Goal: Task Accomplishment & Management: Complete application form

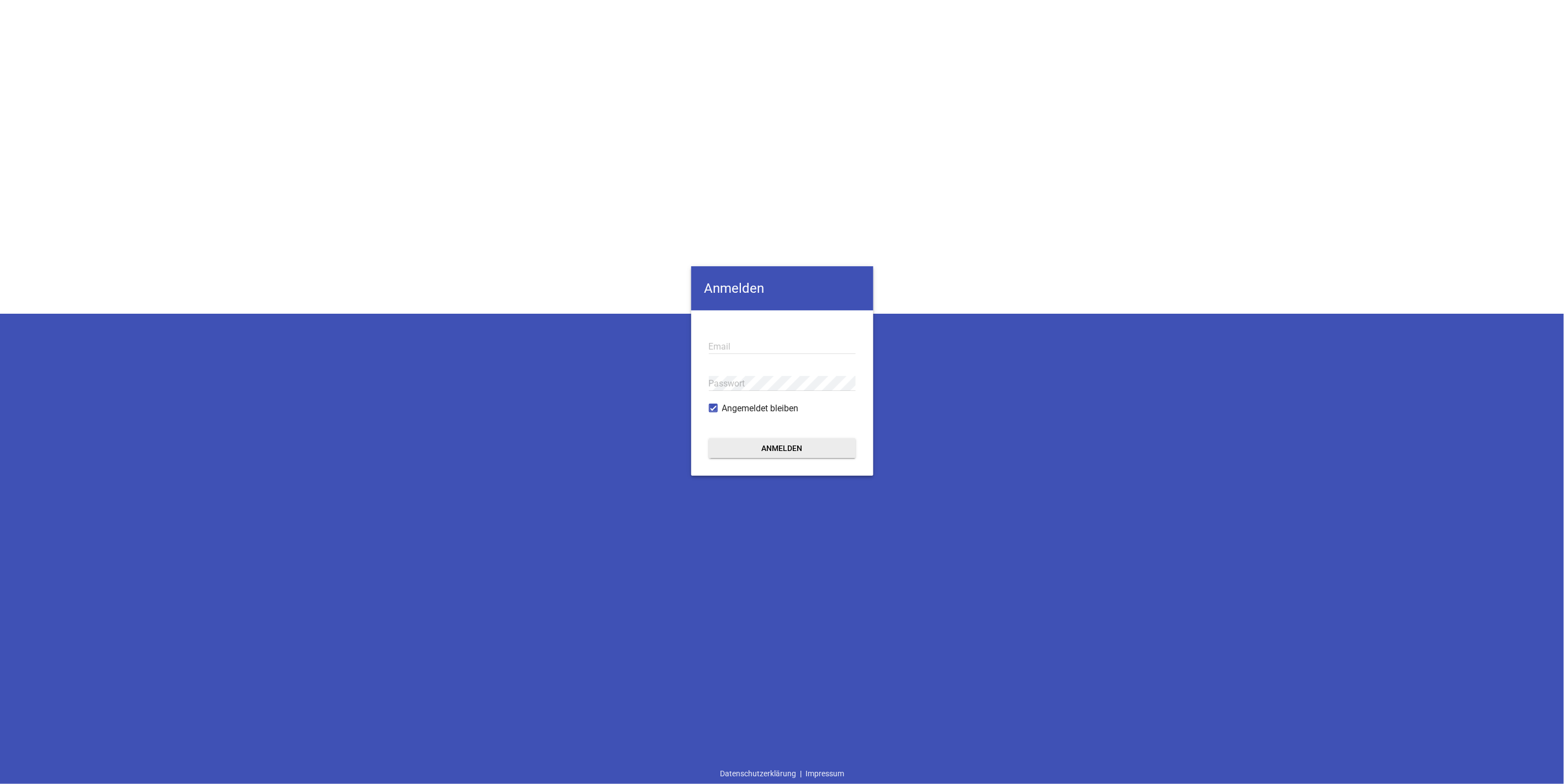
type input "[PERSON_NAME][EMAIL_ADDRESS][PERSON_NAME][DOMAIN_NAME][PERSON_NAME]"
click at [802, 443] on button "Anmelden" at bounding box center [783, 448] width 147 height 20
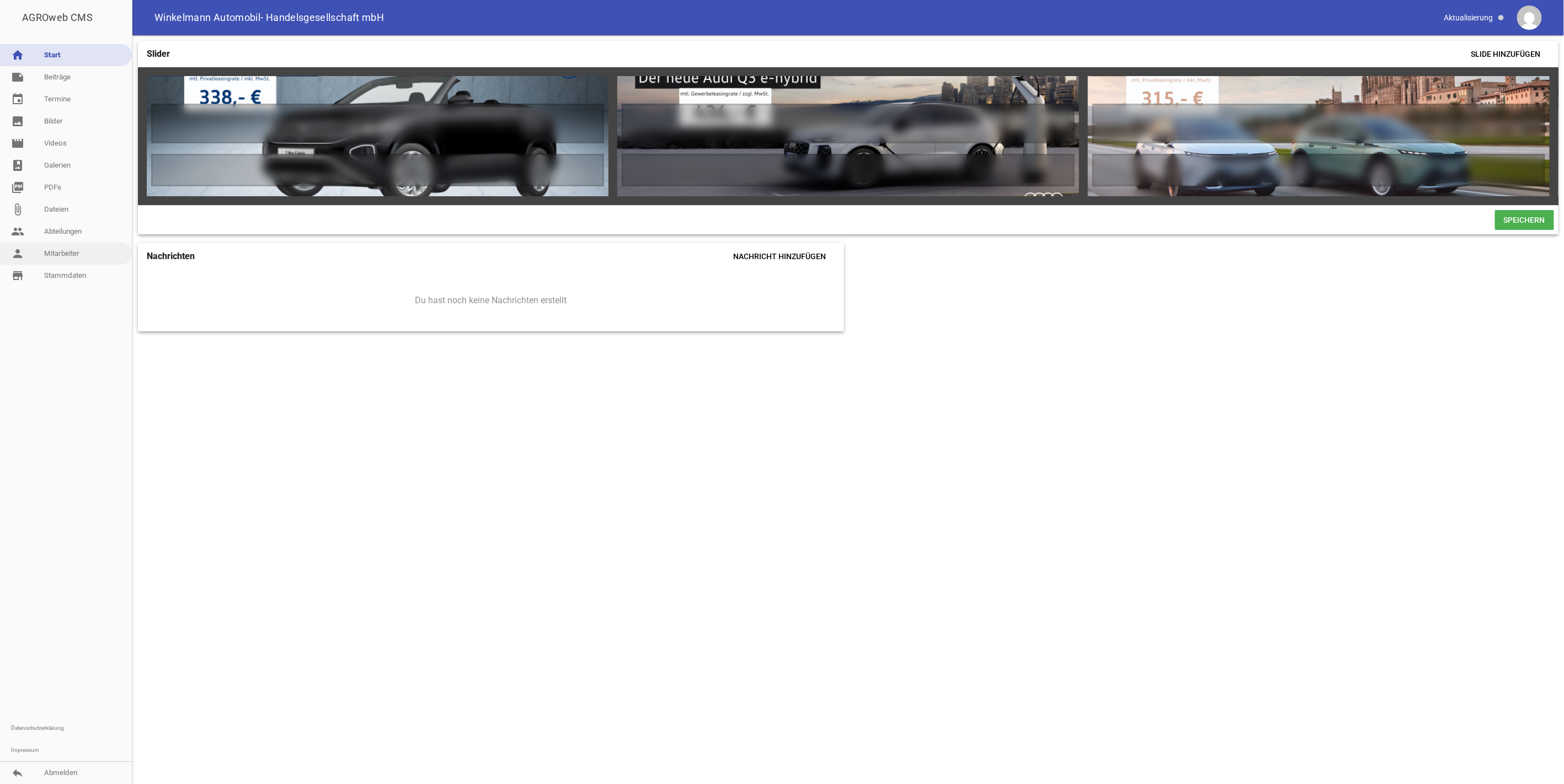
click at [57, 251] on link "person Mitarbeiter" at bounding box center [66, 254] width 132 height 22
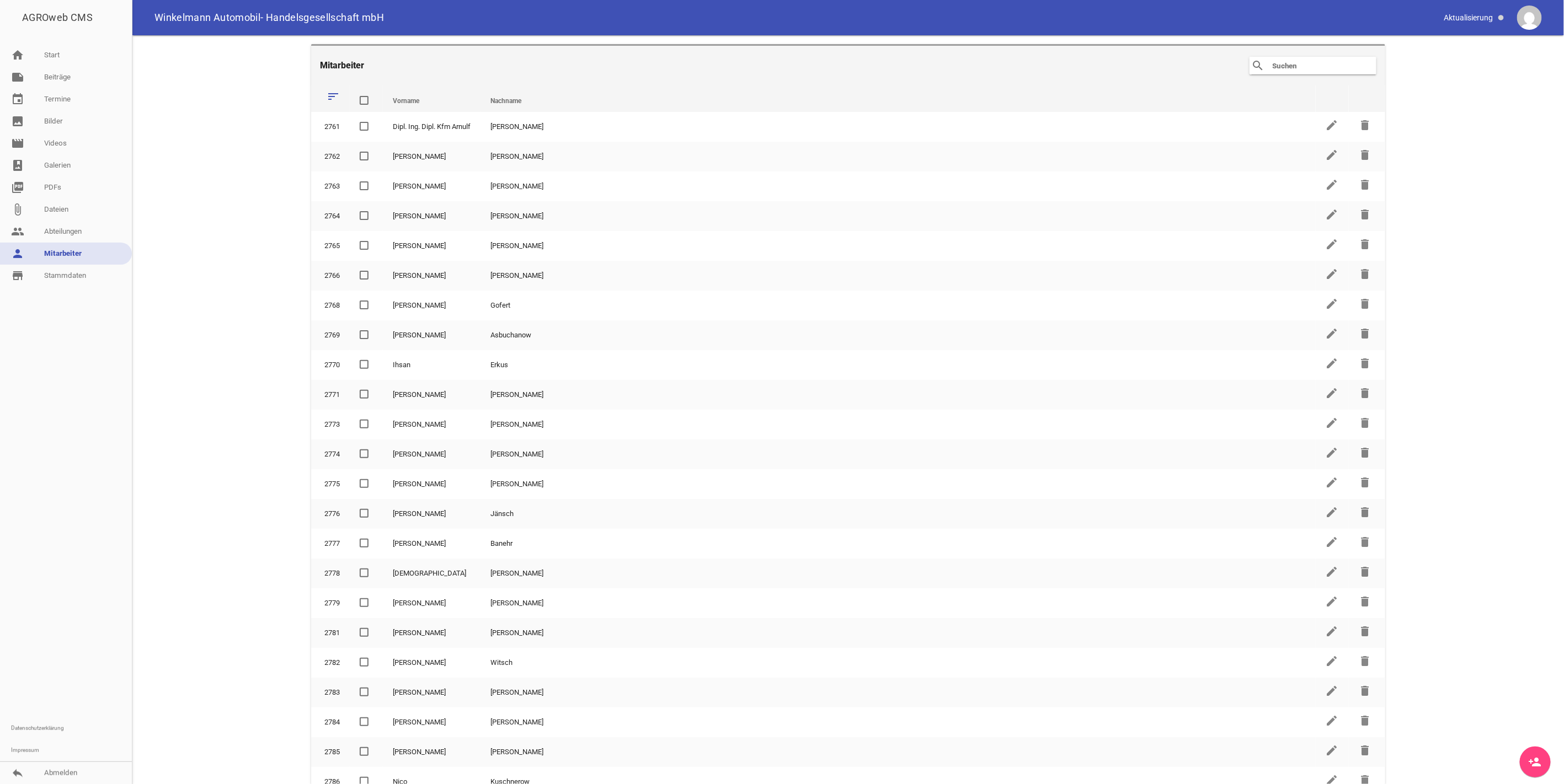
click at [1299, 62] on input "text" at bounding box center [1315, 66] width 88 height 13
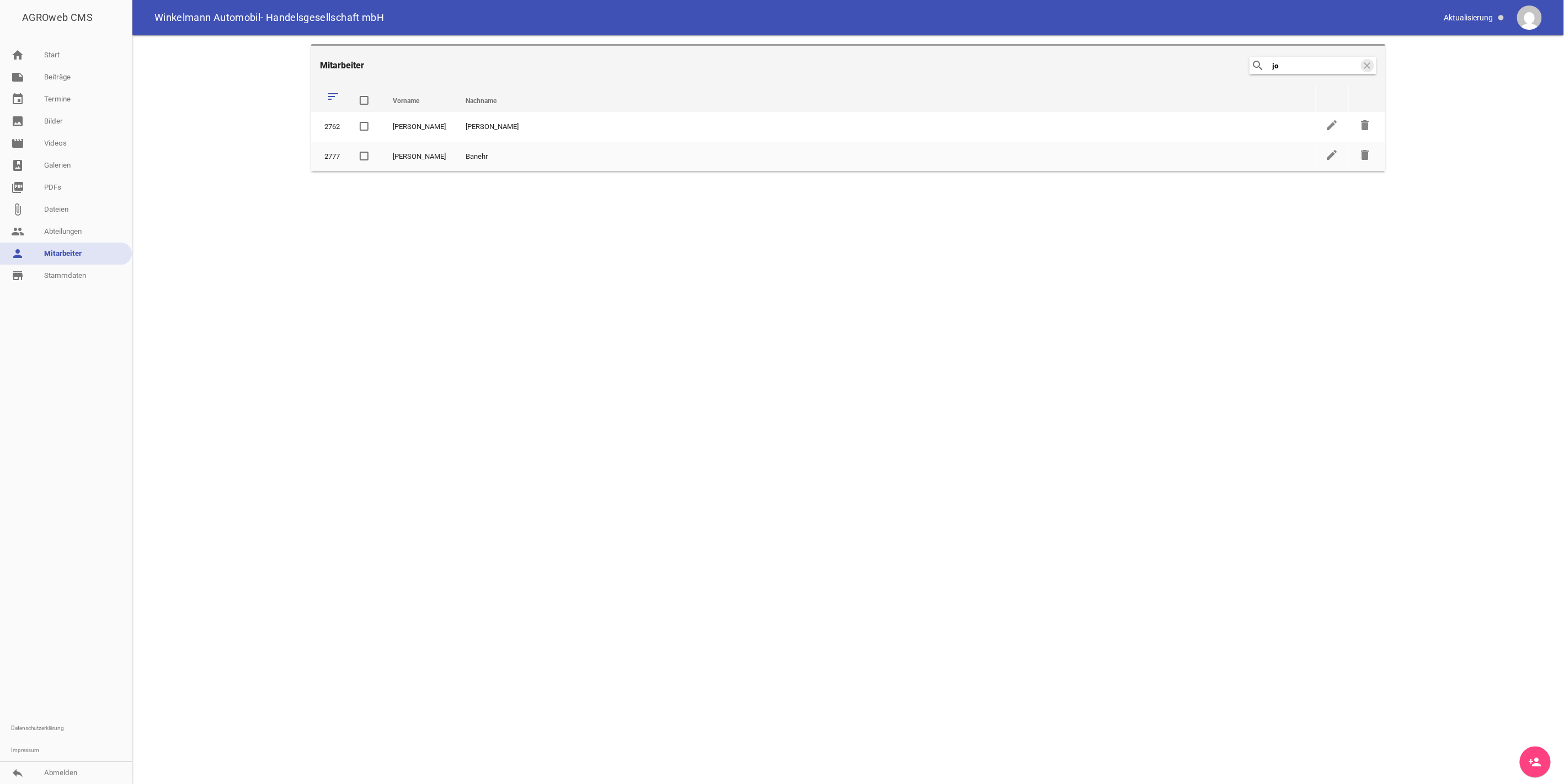
type input "j"
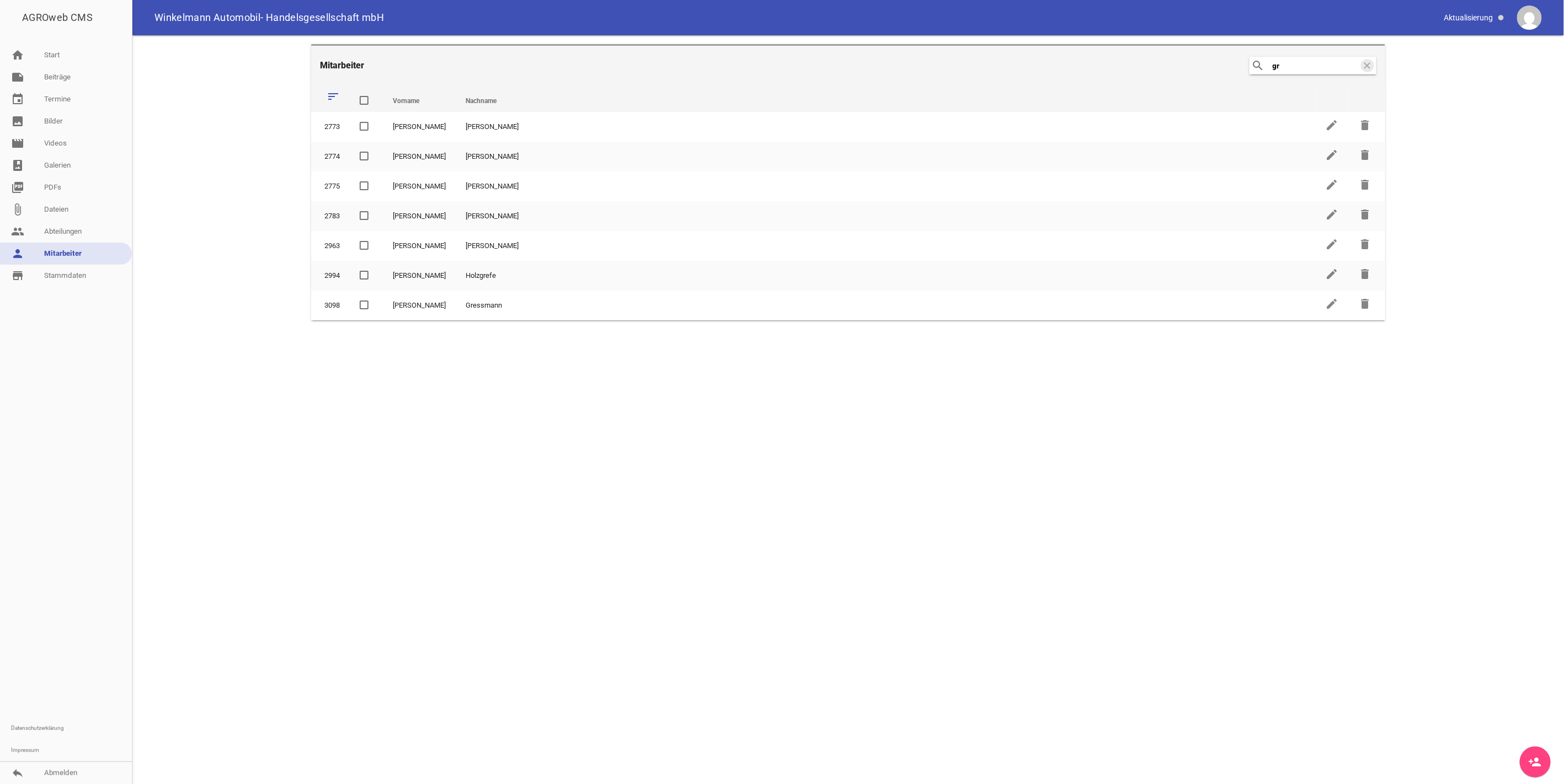
type input "g"
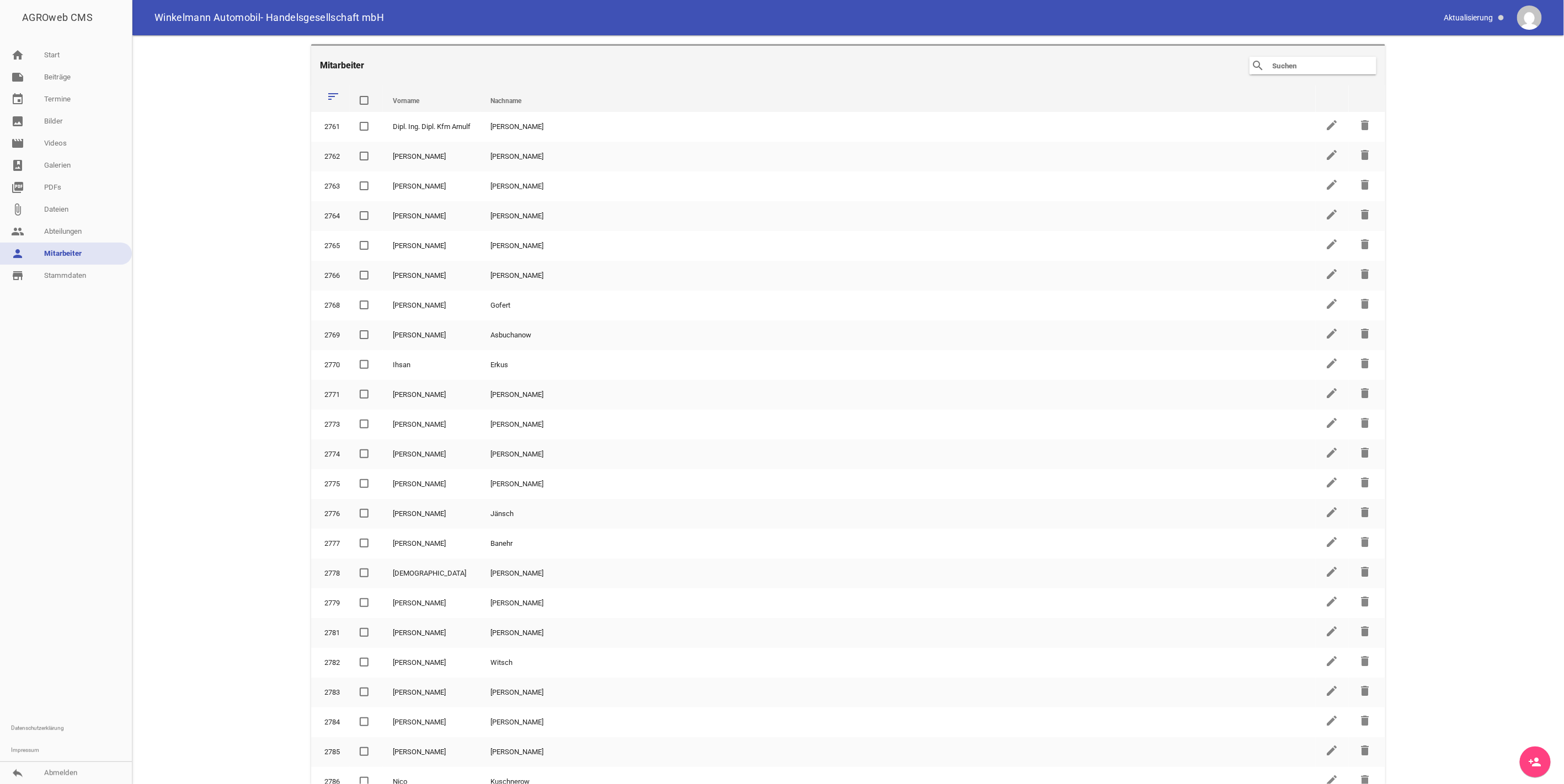
click at [1536, 764] on icon "person_add" at bounding box center [1535, 762] width 13 height 13
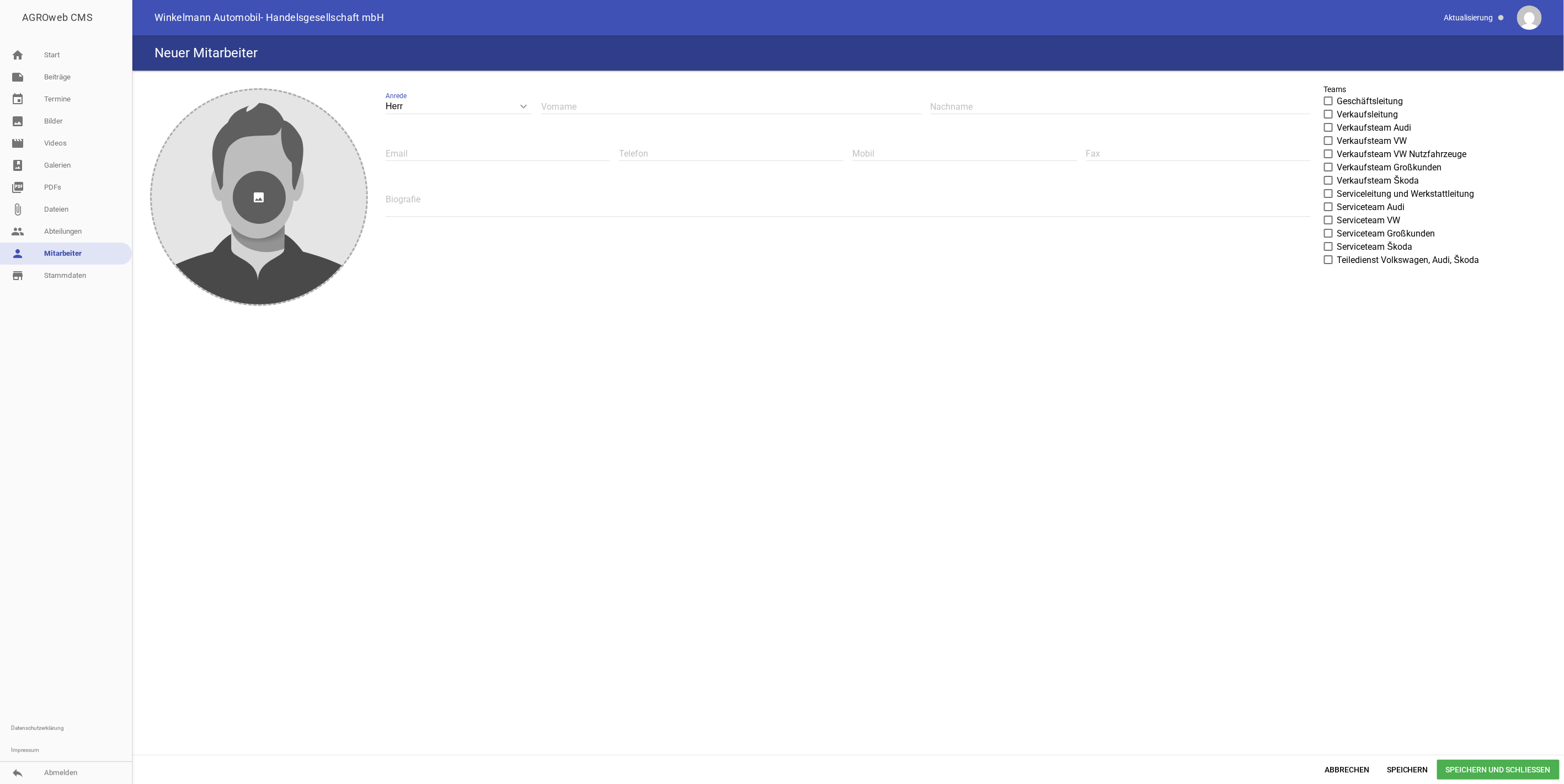
click at [249, 190] on icon "image" at bounding box center [259, 197] width 53 height 53
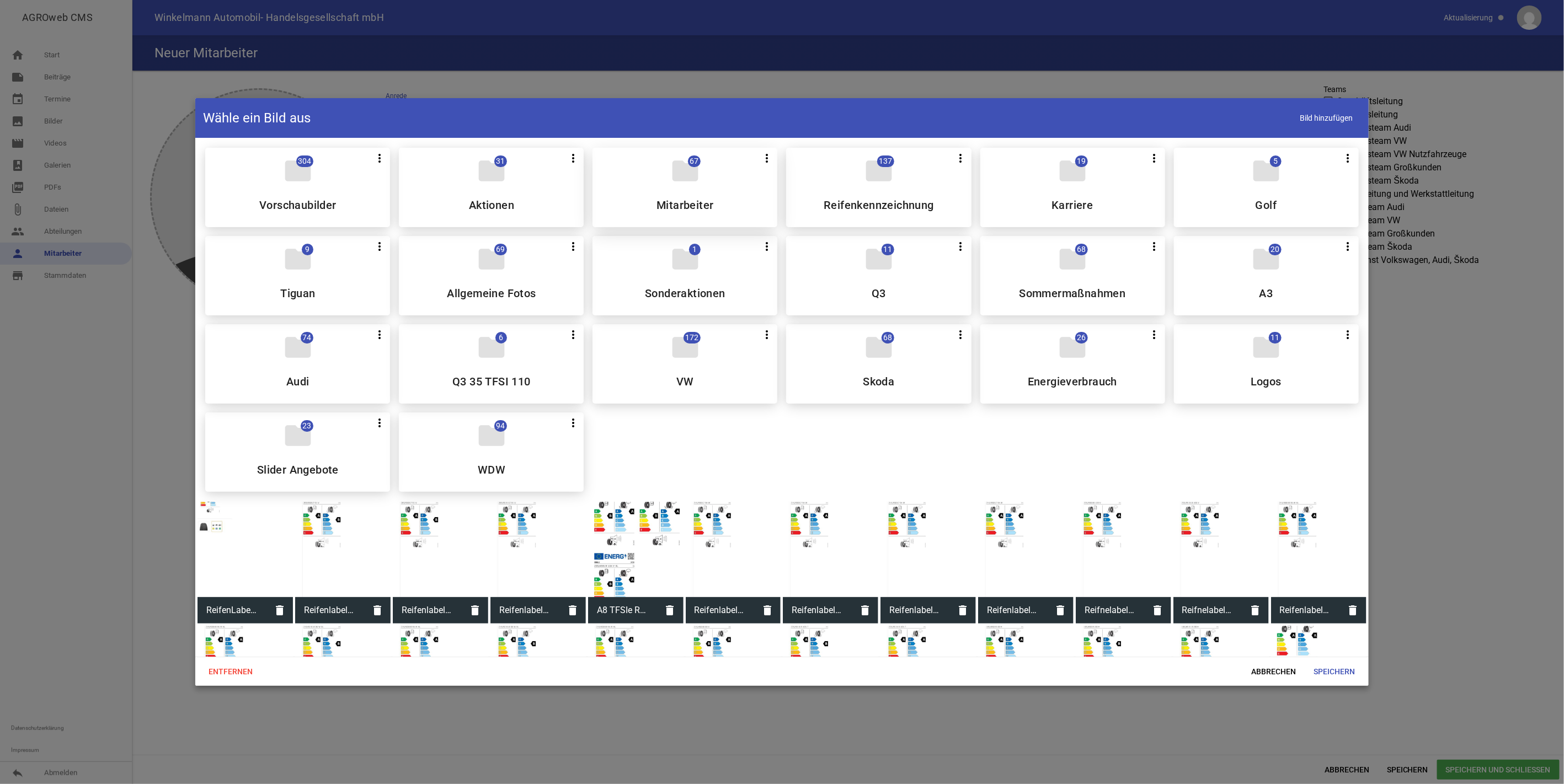
click at [688, 185] on icon "folder" at bounding box center [685, 171] width 31 height 31
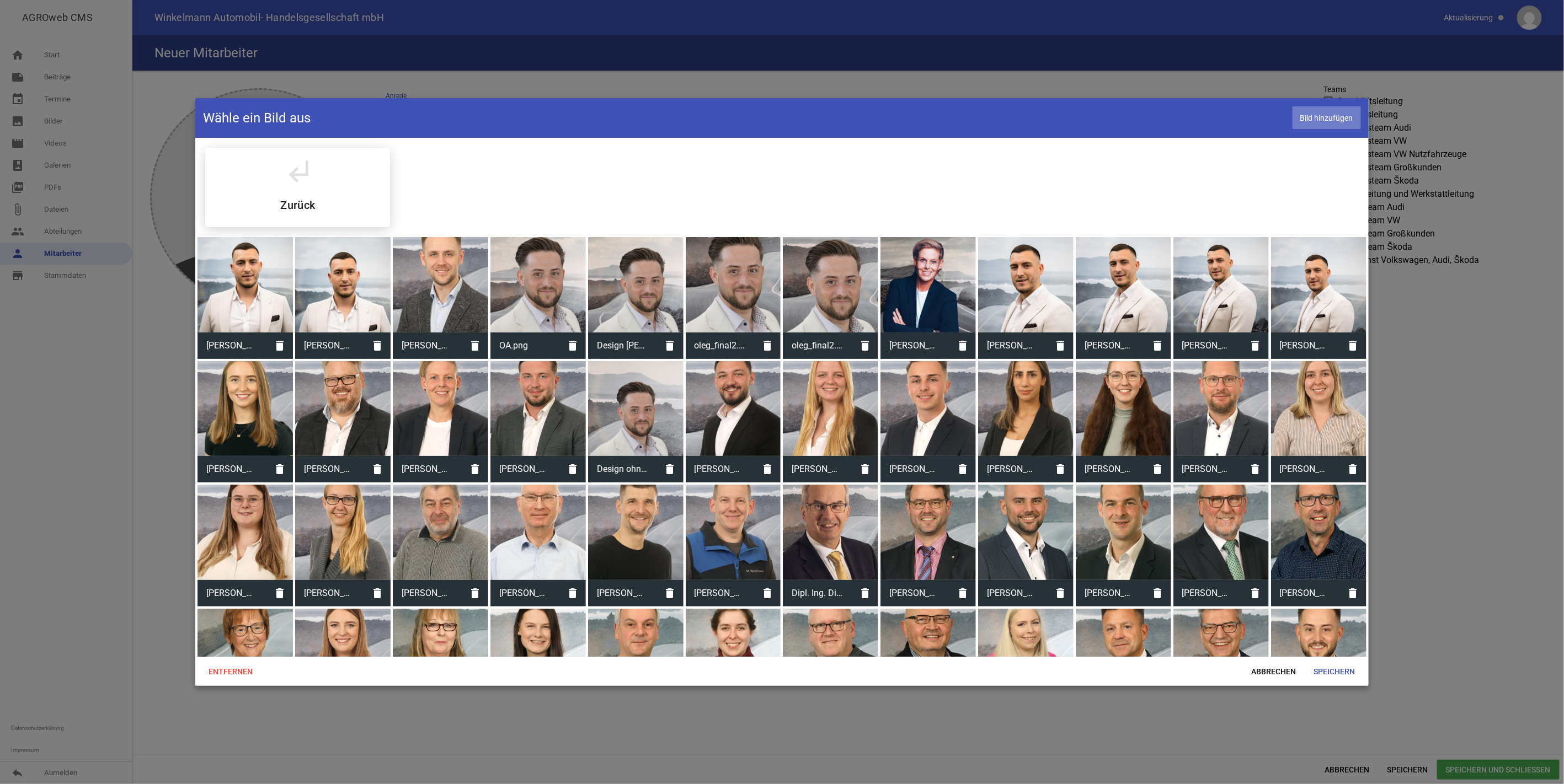
click at [1313, 118] on span "Bild hinzufügen" at bounding box center [1327, 117] width 69 height 22
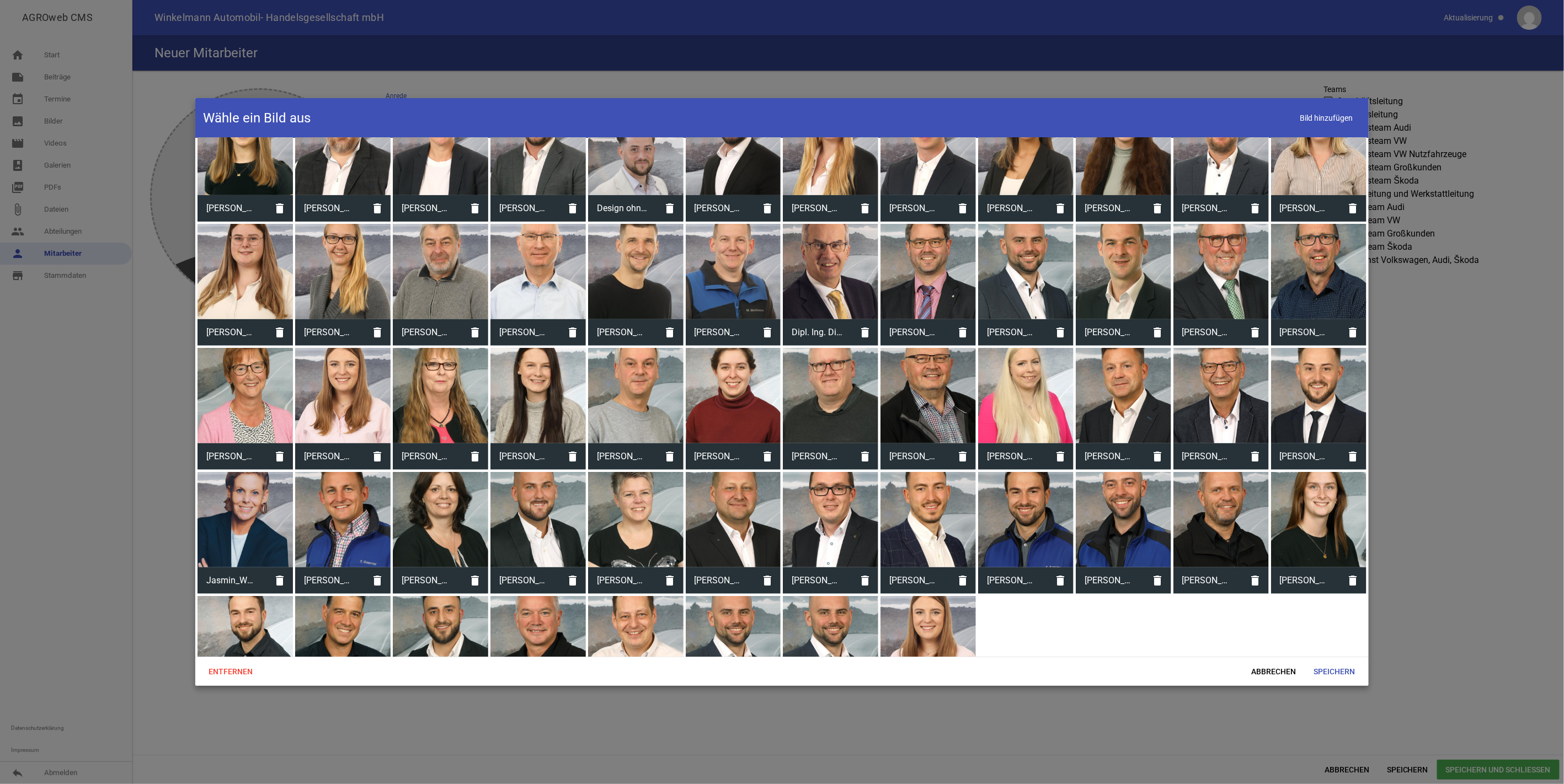
scroll to position [321, 0]
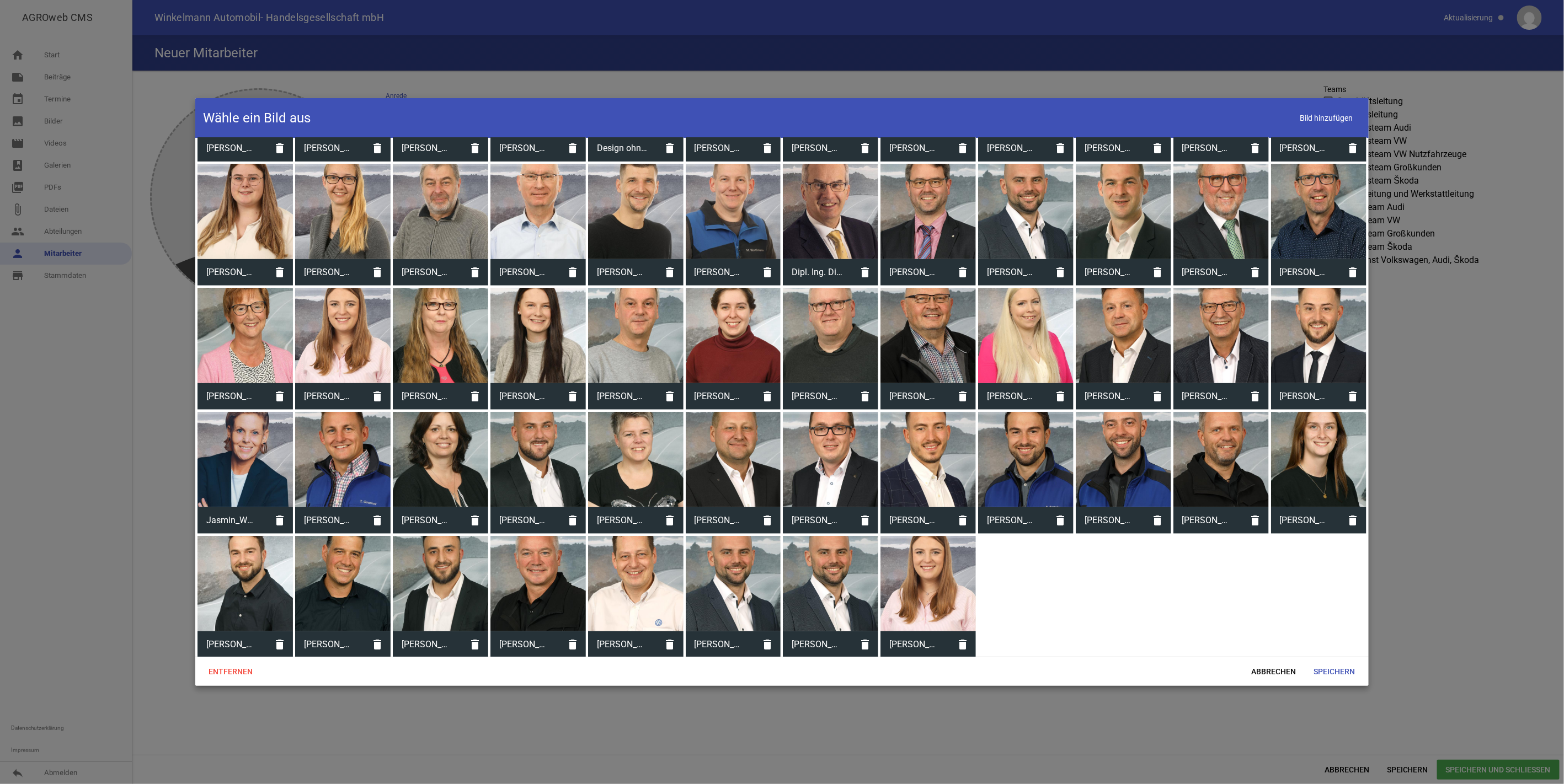
click at [917, 570] on div at bounding box center [928, 583] width 95 height 95
click at [1328, 667] on span "Speichern" at bounding box center [1334, 671] width 59 height 20
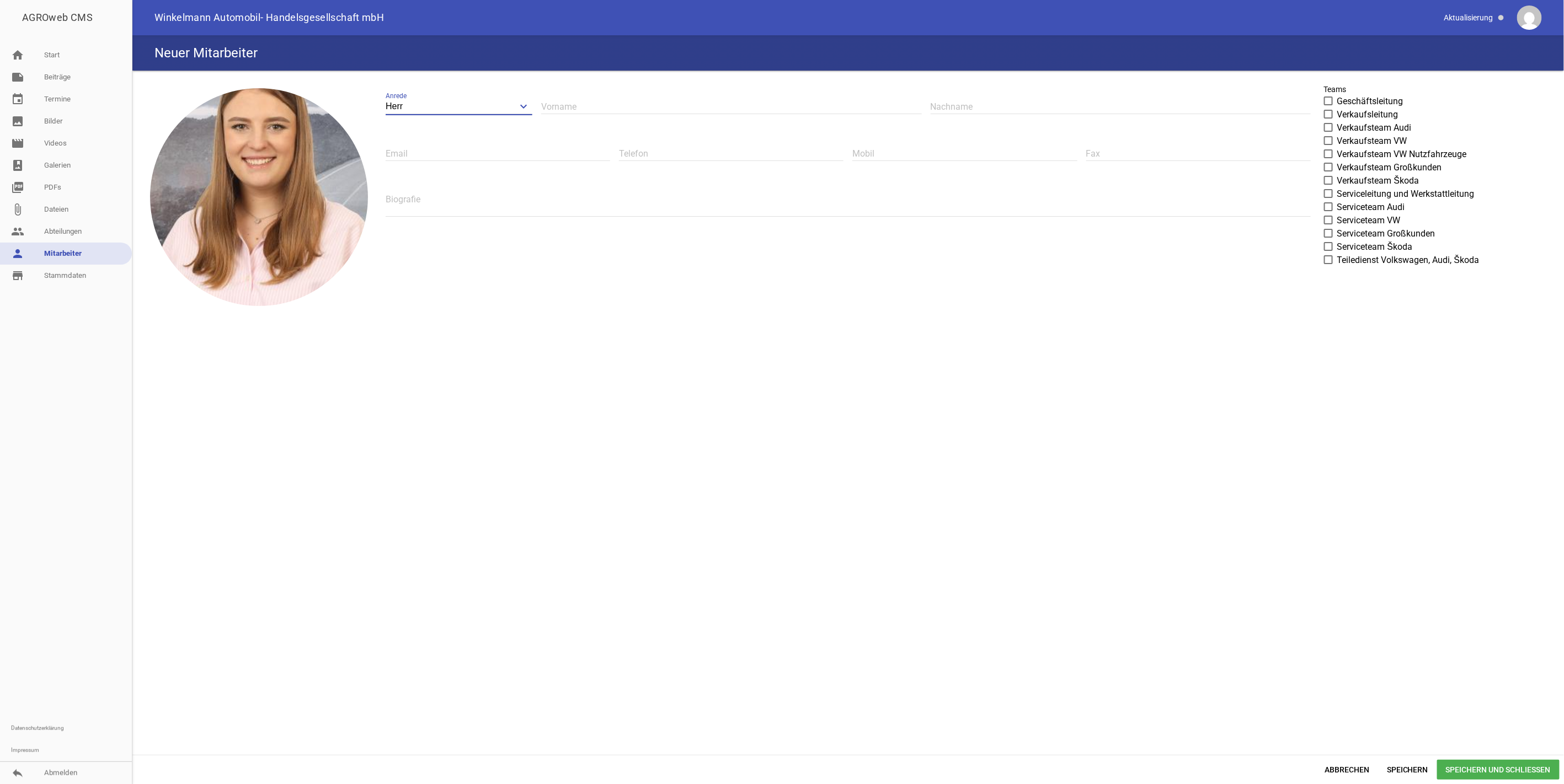
click at [445, 106] on input "Herr" at bounding box center [459, 107] width 147 height 15
click at [418, 157] on li "Frau" at bounding box center [459, 158] width 147 height 27
type input "Frau"
click at [556, 106] on input "text" at bounding box center [731, 107] width 380 height 15
drag, startPoint x: 619, startPoint y: 106, endPoint x: 580, endPoint y: 108, distance: 39.1
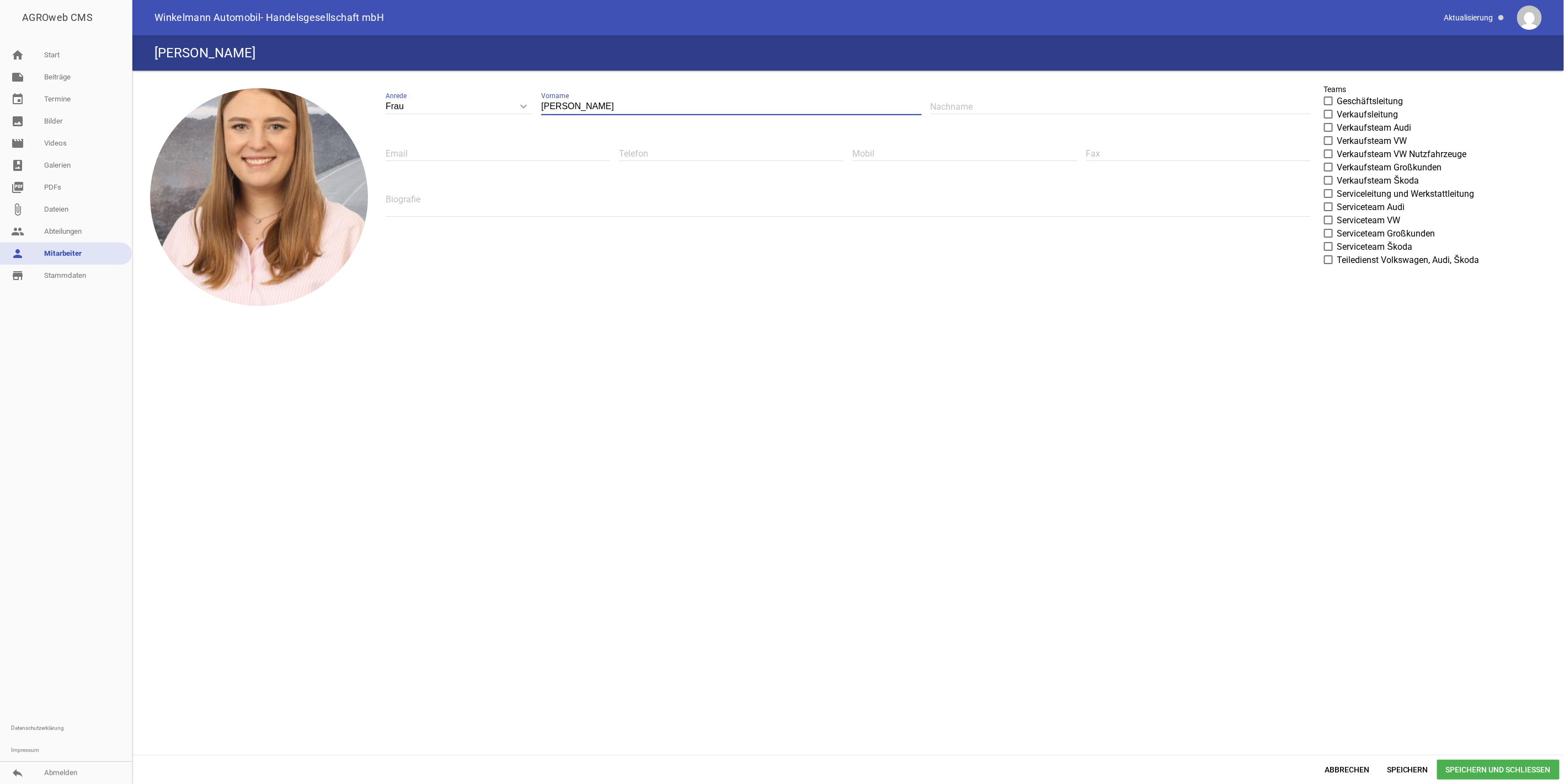
click at [580, 108] on input "[PERSON_NAME]" at bounding box center [731, 107] width 380 height 15
type input "[PERSON_NAME]"
click at [971, 109] on input "text" at bounding box center [1121, 107] width 380 height 15
paste input "[PERSON_NAME]"
type input "[PERSON_NAME]"
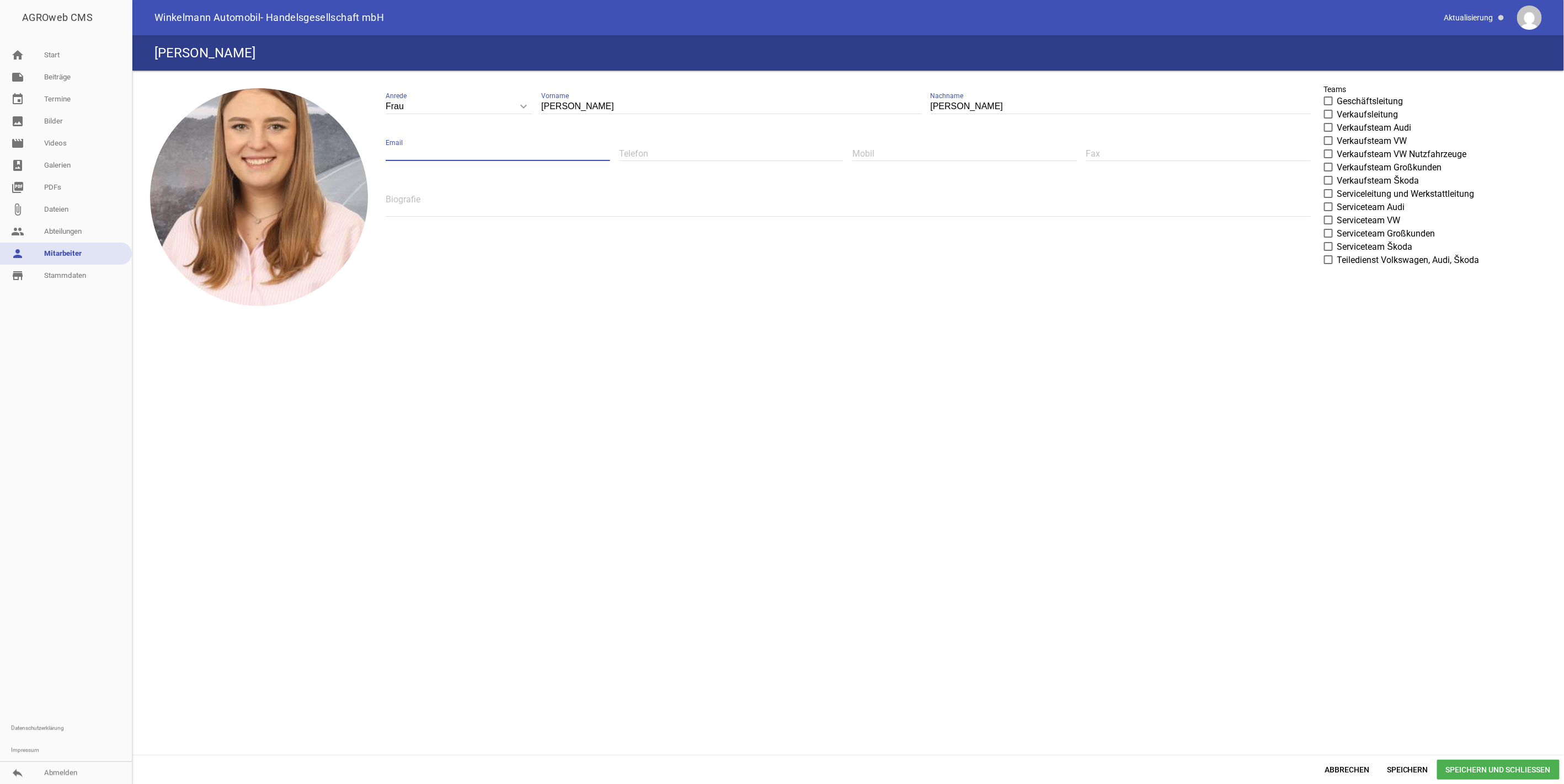
click at [455, 157] on input "text" at bounding box center [498, 154] width 225 height 15
type input "[PERSON_NAME][EMAIL_ADDRESS][PERSON_NAME][DOMAIN_NAME][PERSON_NAME]"
click at [664, 153] on input "05191-" at bounding box center [731, 154] width 225 height 15
type input "05191/9822-600"
click at [432, 209] on textarea at bounding box center [848, 204] width 925 height 25
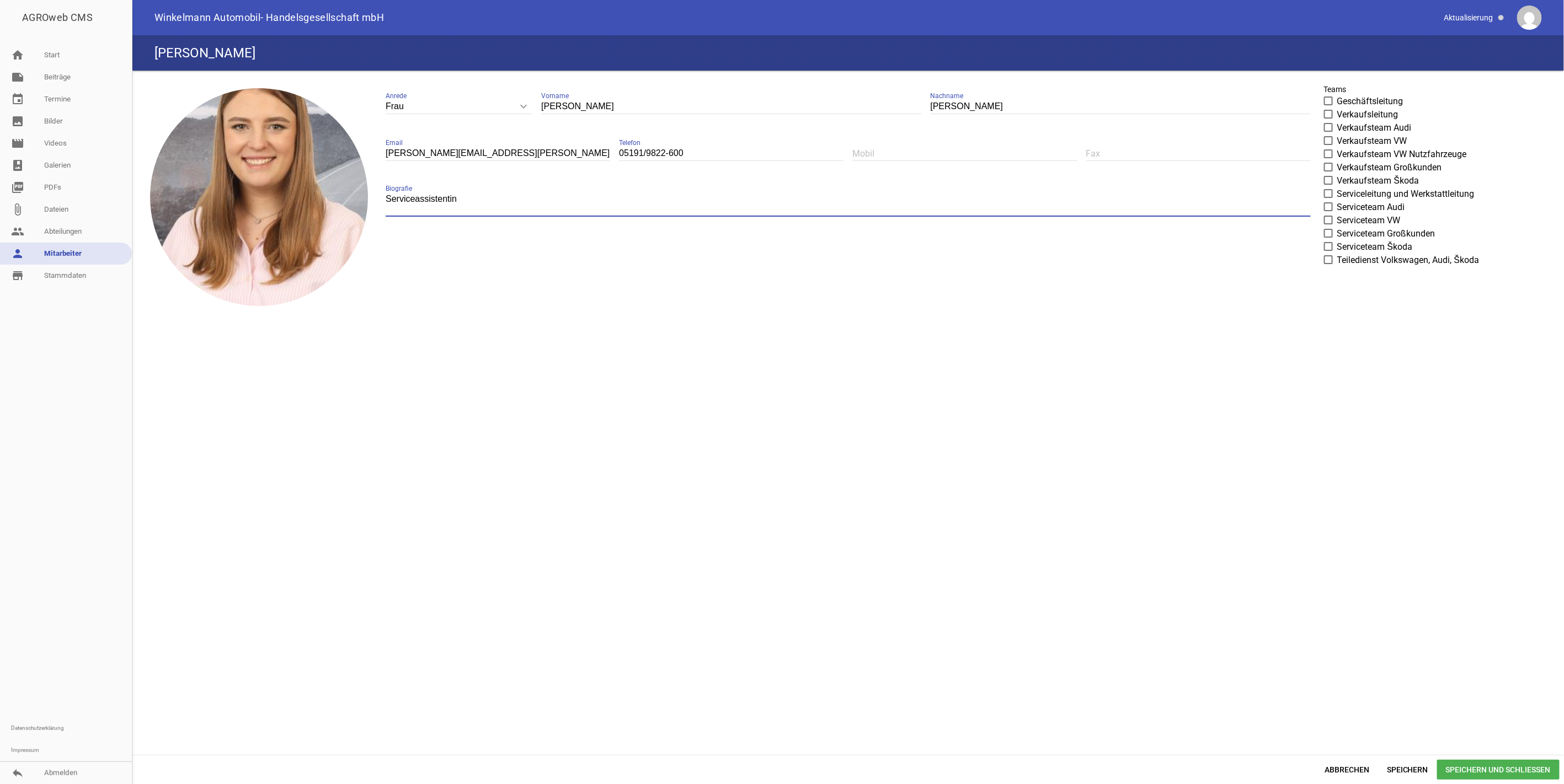
type textarea "Serviceassistentin"
click at [1327, 245] on span at bounding box center [1329, 246] width 7 height 7
click at [1338, 240] on input "Serviceteam Škoda" at bounding box center [1338, 240] width 0 height 0
click at [1483, 765] on span "Speichern und Schließen" at bounding box center [1498, 769] width 123 height 20
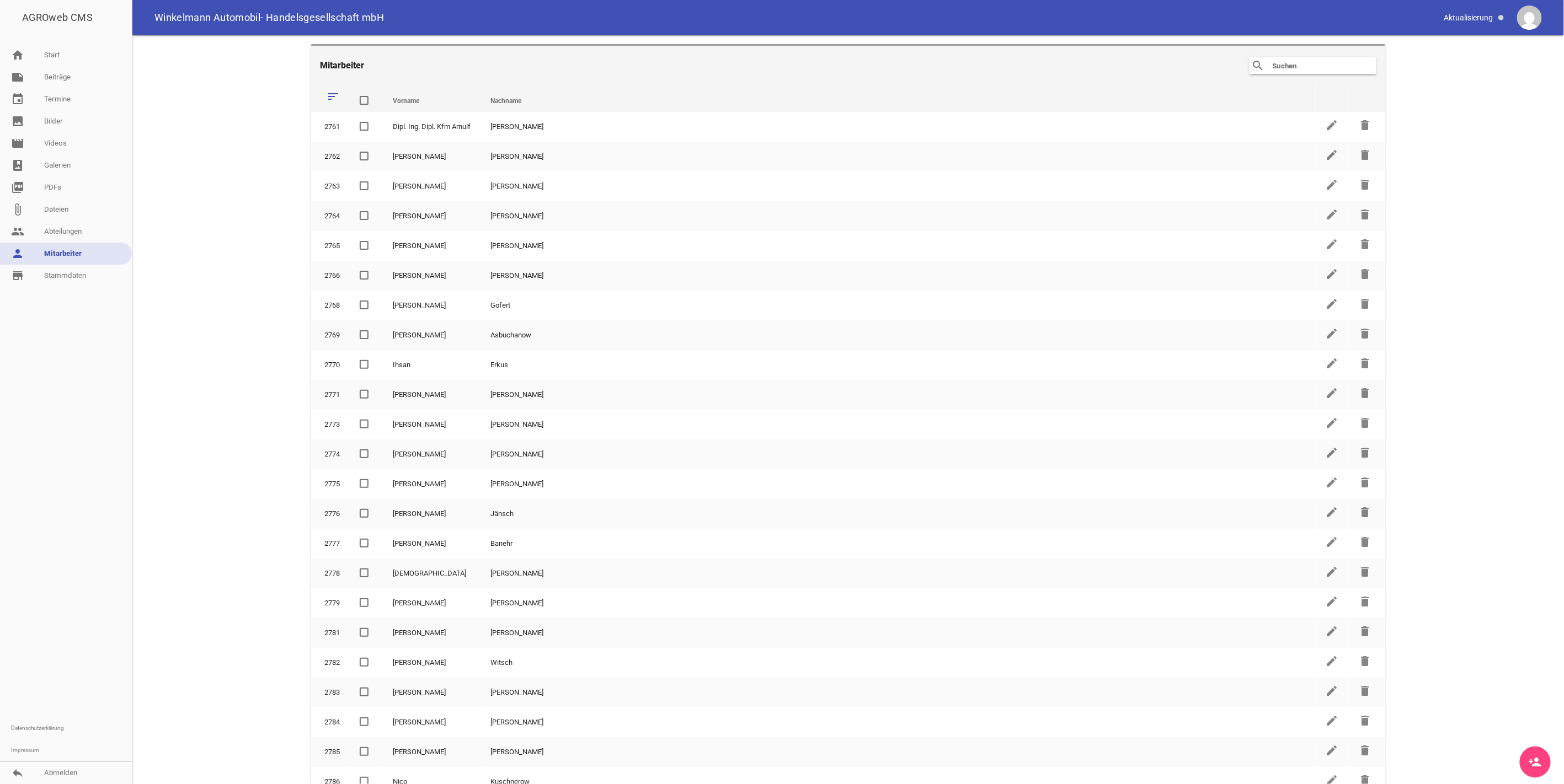
click at [1330, 67] on input "text" at bounding box center [1315, 66] width 88 height 13
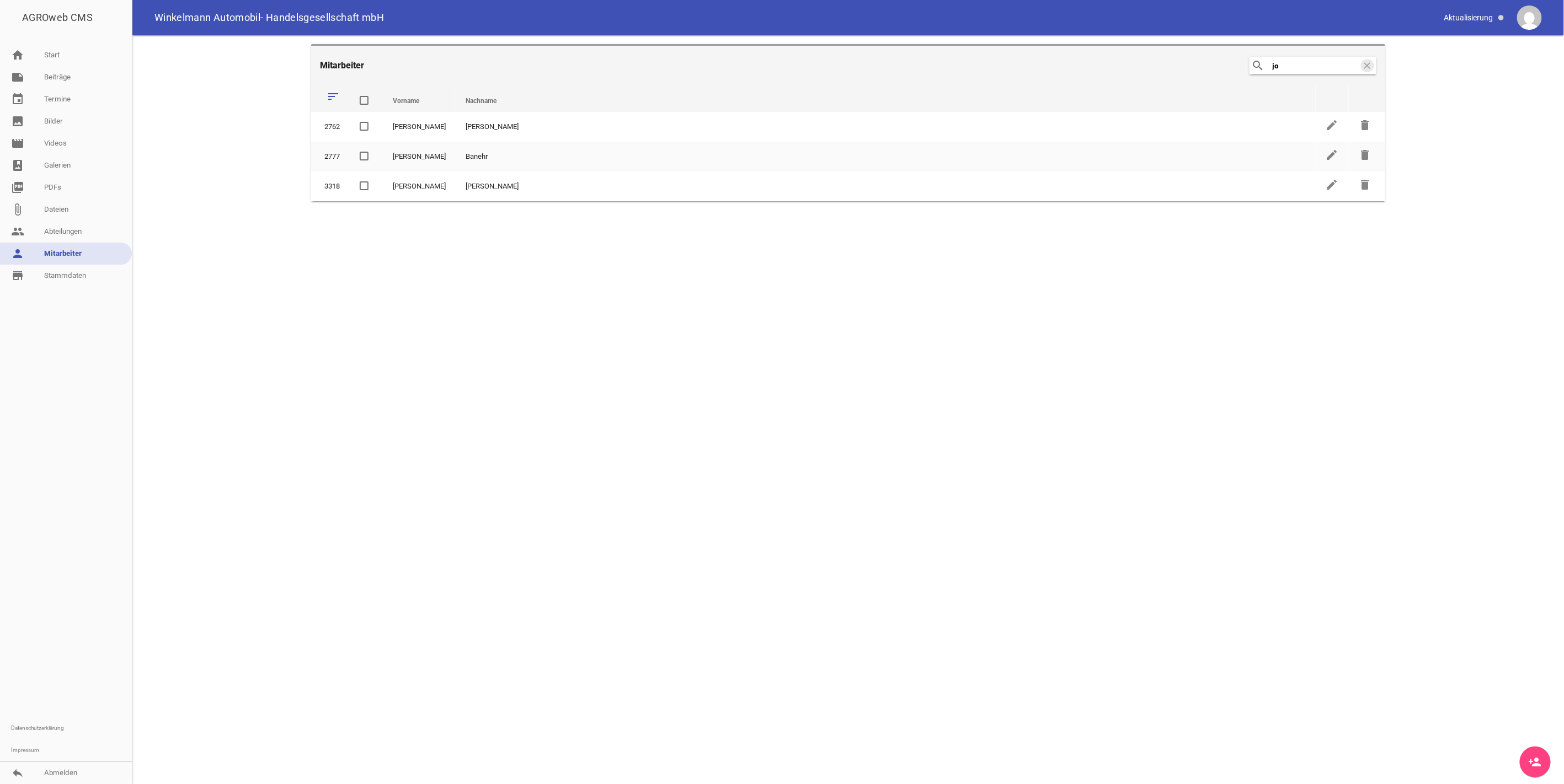
type input "j"
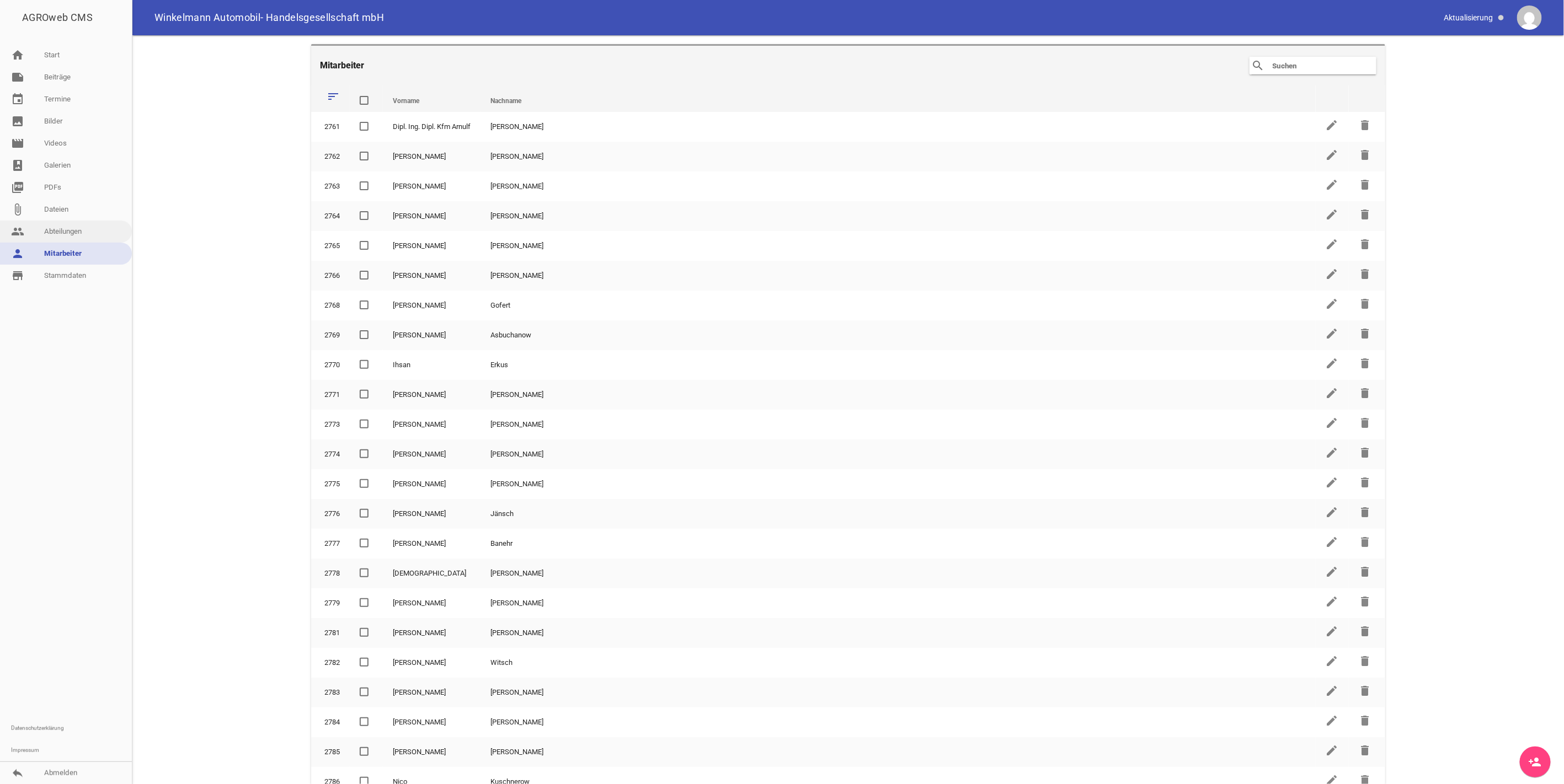
click at [77, 226] on link "people Abteilungen" at bounding box center [66, 231] width 132 height 22
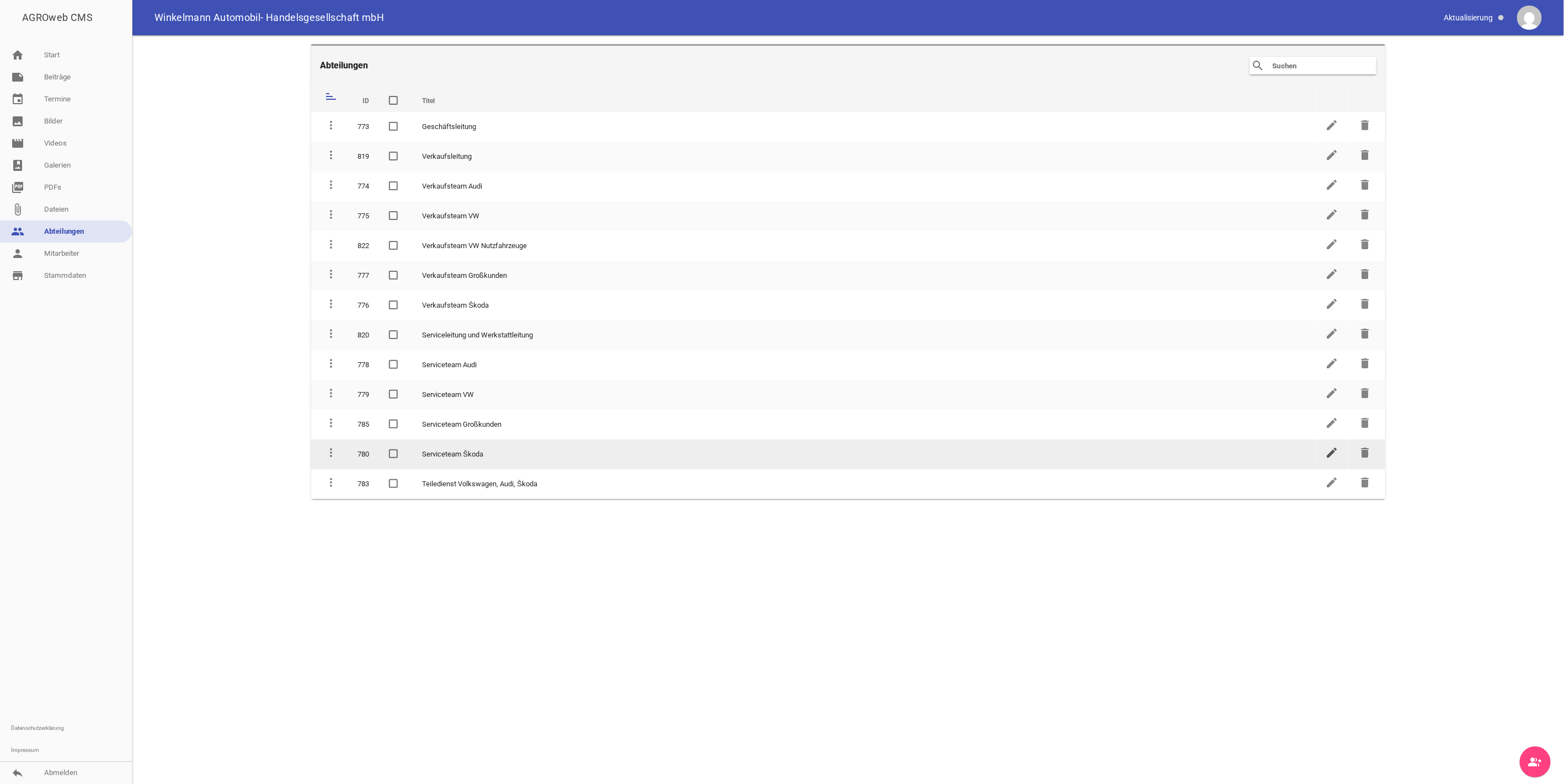
click at [1327, 446] on icon "edit" at bounding box center [1332, 453] width 13 height 13
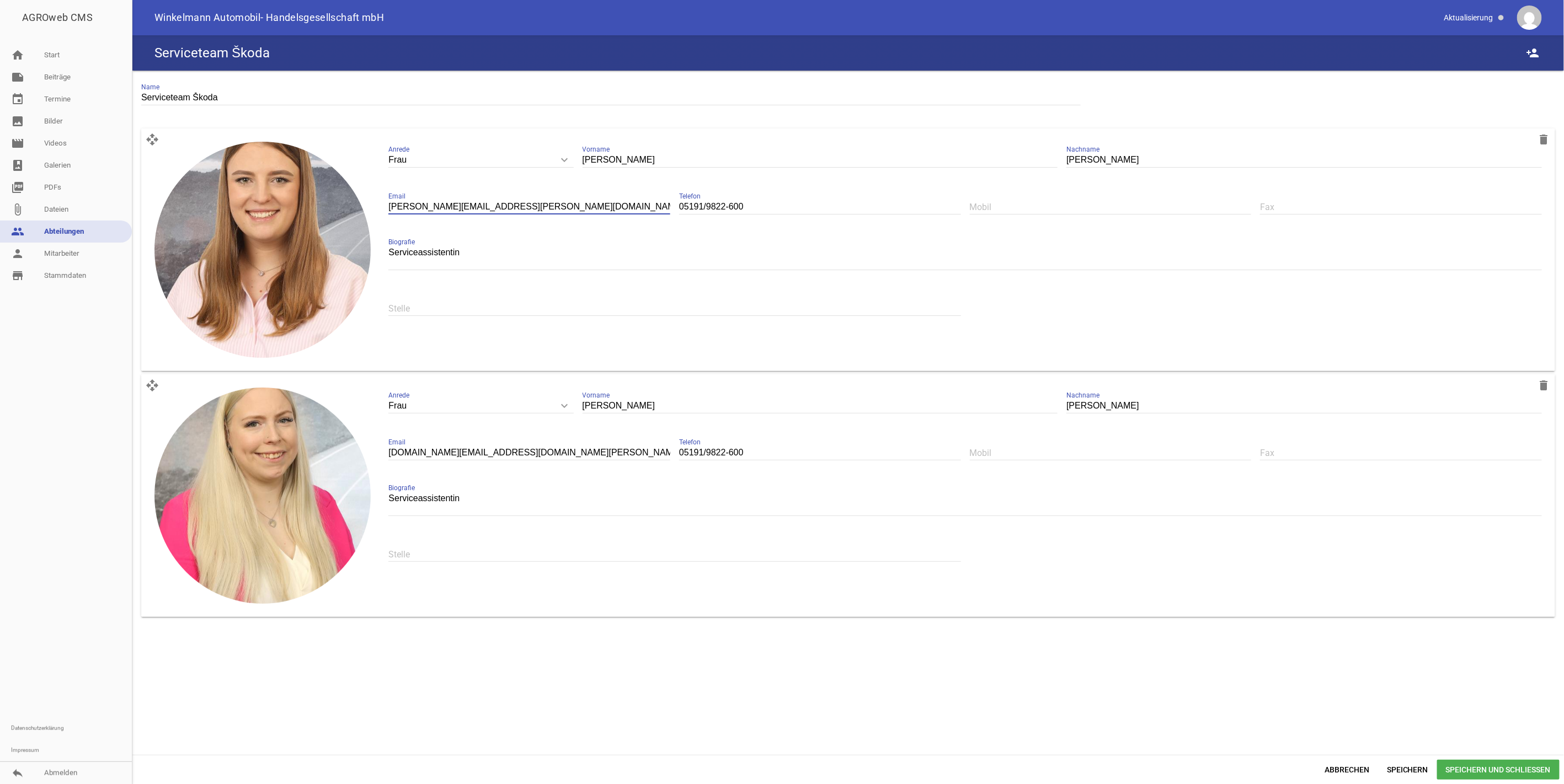
drag, startPoint x: 445, startPoint y: 208, endPoint x: 389, endPoint y: 208, distance: 56.0
click at [389, 208] on input "[PERSON_NAME][EMAIL_ADDRESS][PERSON_NAME][DOMAIN_NAME][PERSON_NAME]" at bounding box center [529, 207] width 282 height 15
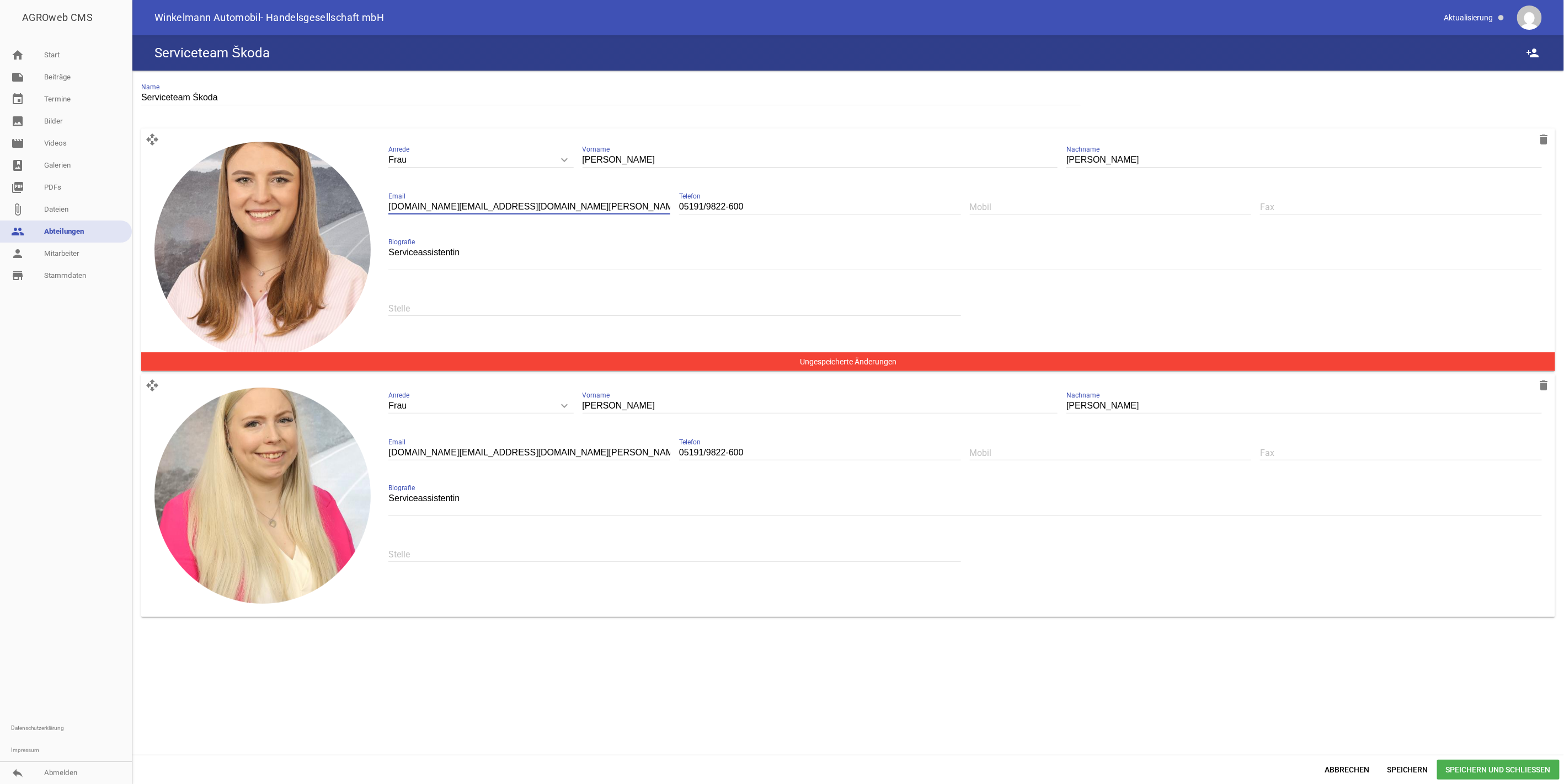
type input "[DOMAIN_NAME][EMAIL_ADDRESS][DOMAIN_NAME][PERSON_NAME]"
click at [1483, 763] on span "Speichern und Schließen" at bounding box center [1498, 769] width 123 height 20
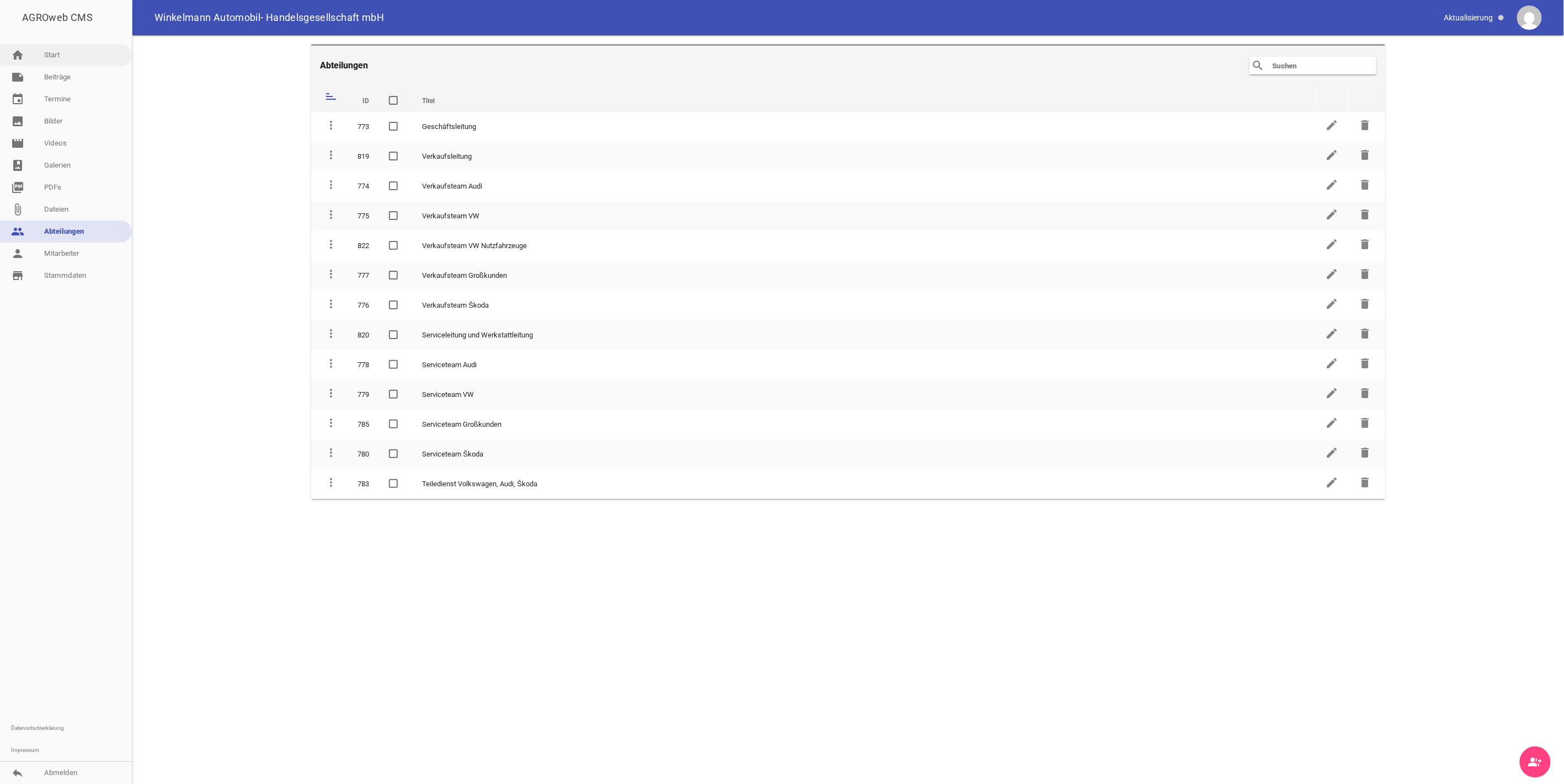
click at [53, 53] on link "home Start" at bounding box center [66, 55] width 132 height 22
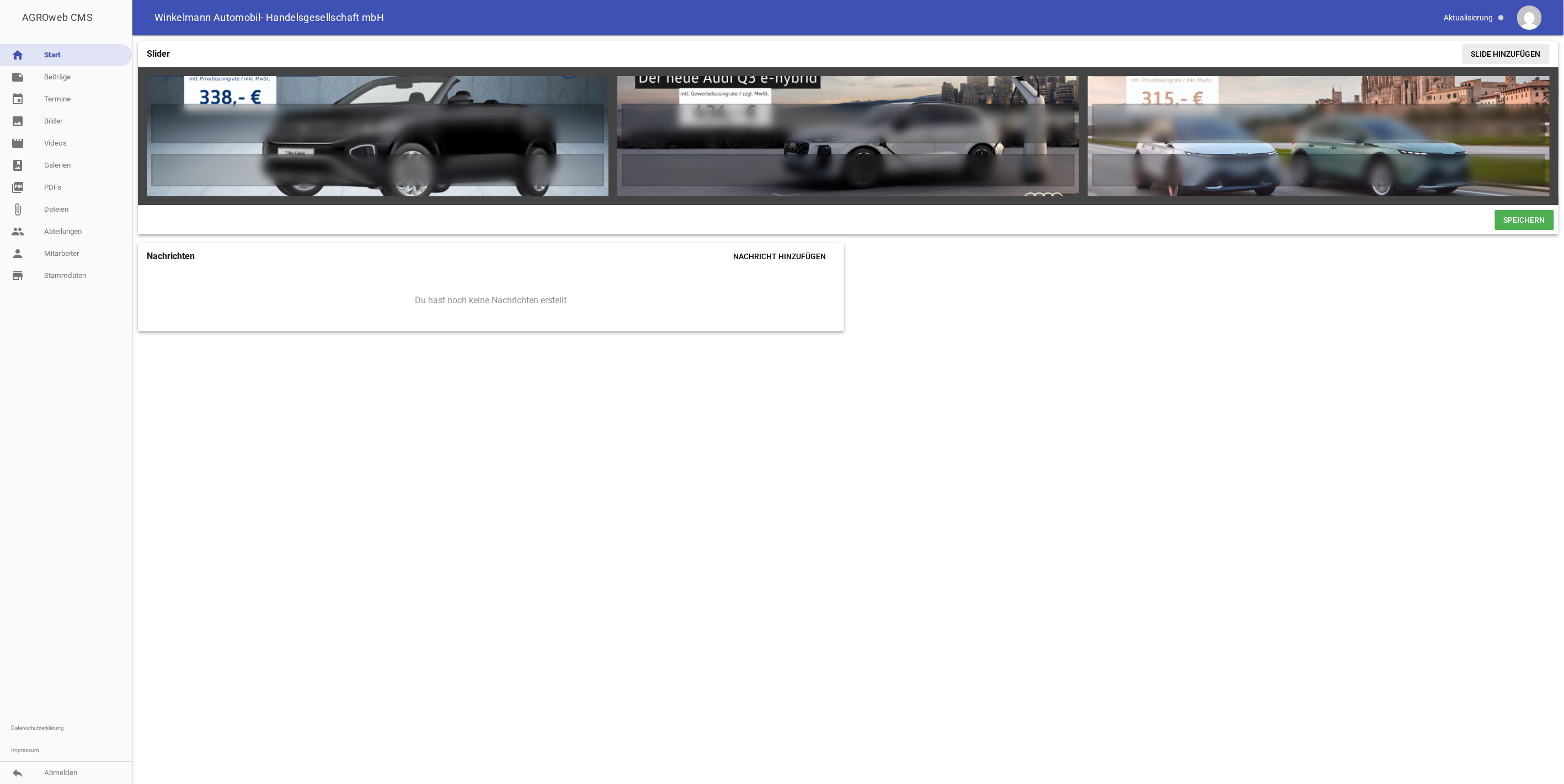
click at [1525, 52] on span "Slide hinzufügen" at bounding box center [1506, 54] width 87 height 20
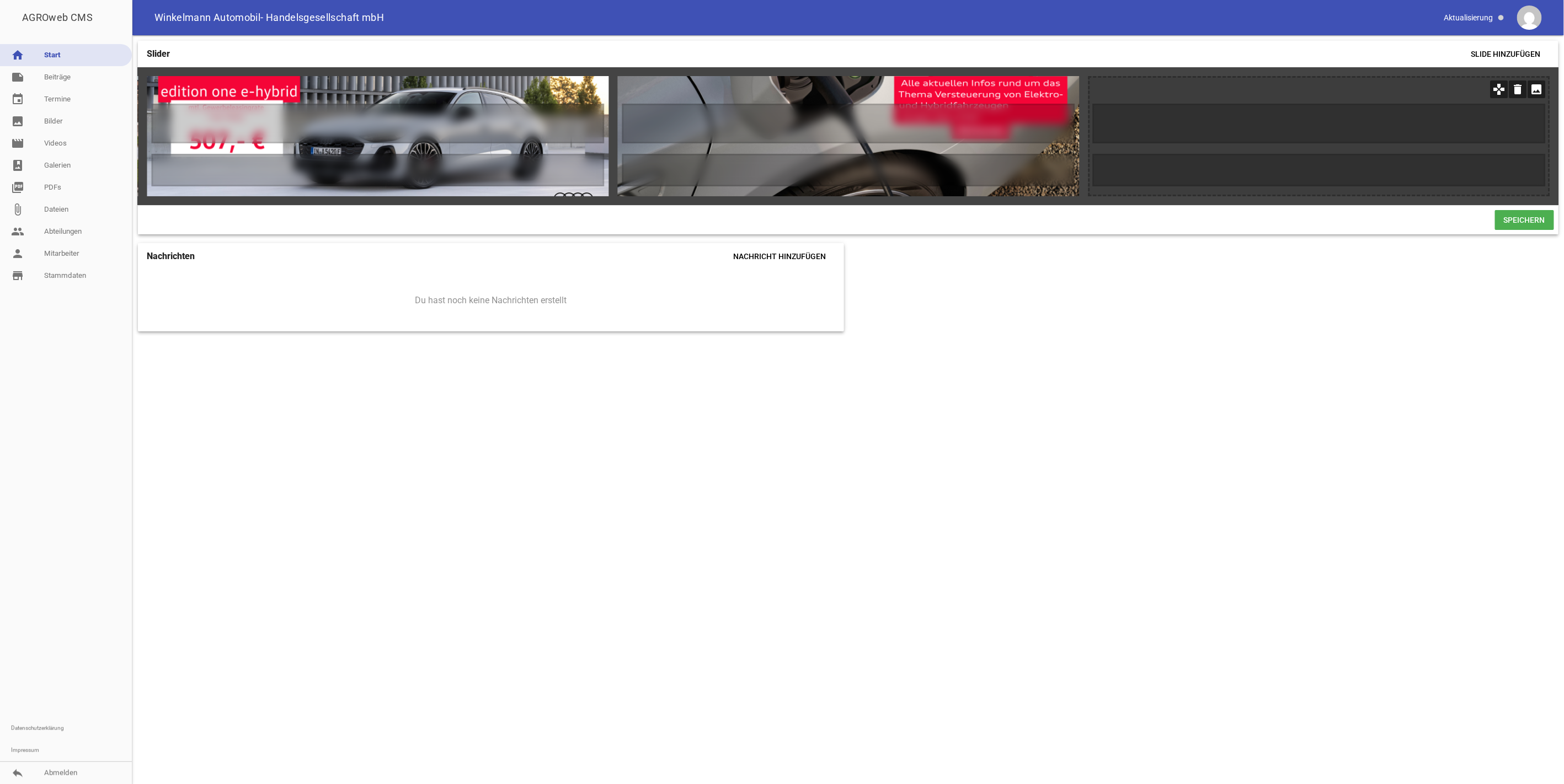
click at [1537, 84] on icon "image" at bounding box center [1537, 89] width 18 height 18
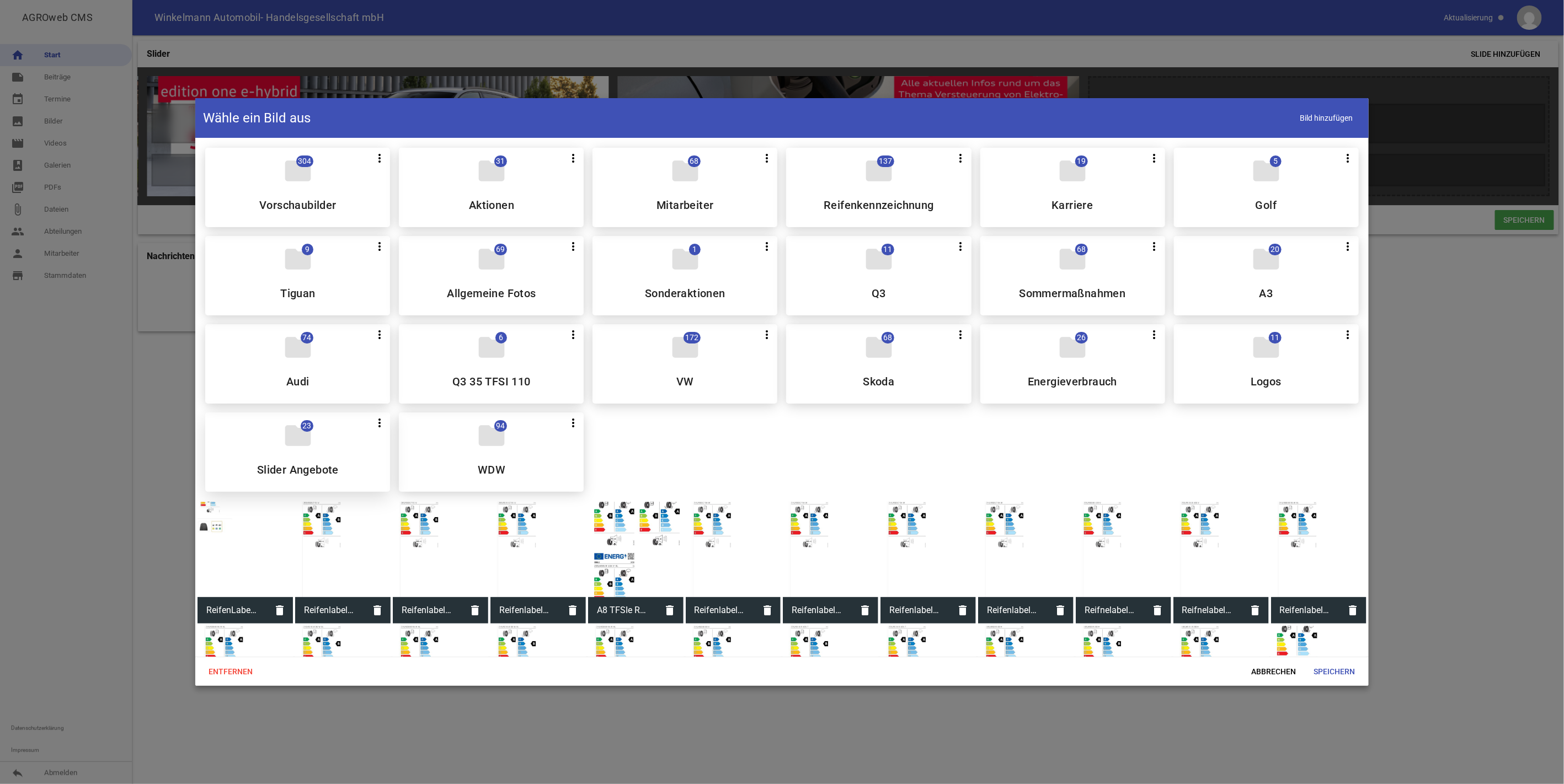
click at [344, 464] on div "folder 23 more_vert Teilen Bearbeiten Löschen Slider Angebote" at bounding box center [298, 452] width 185 height 79
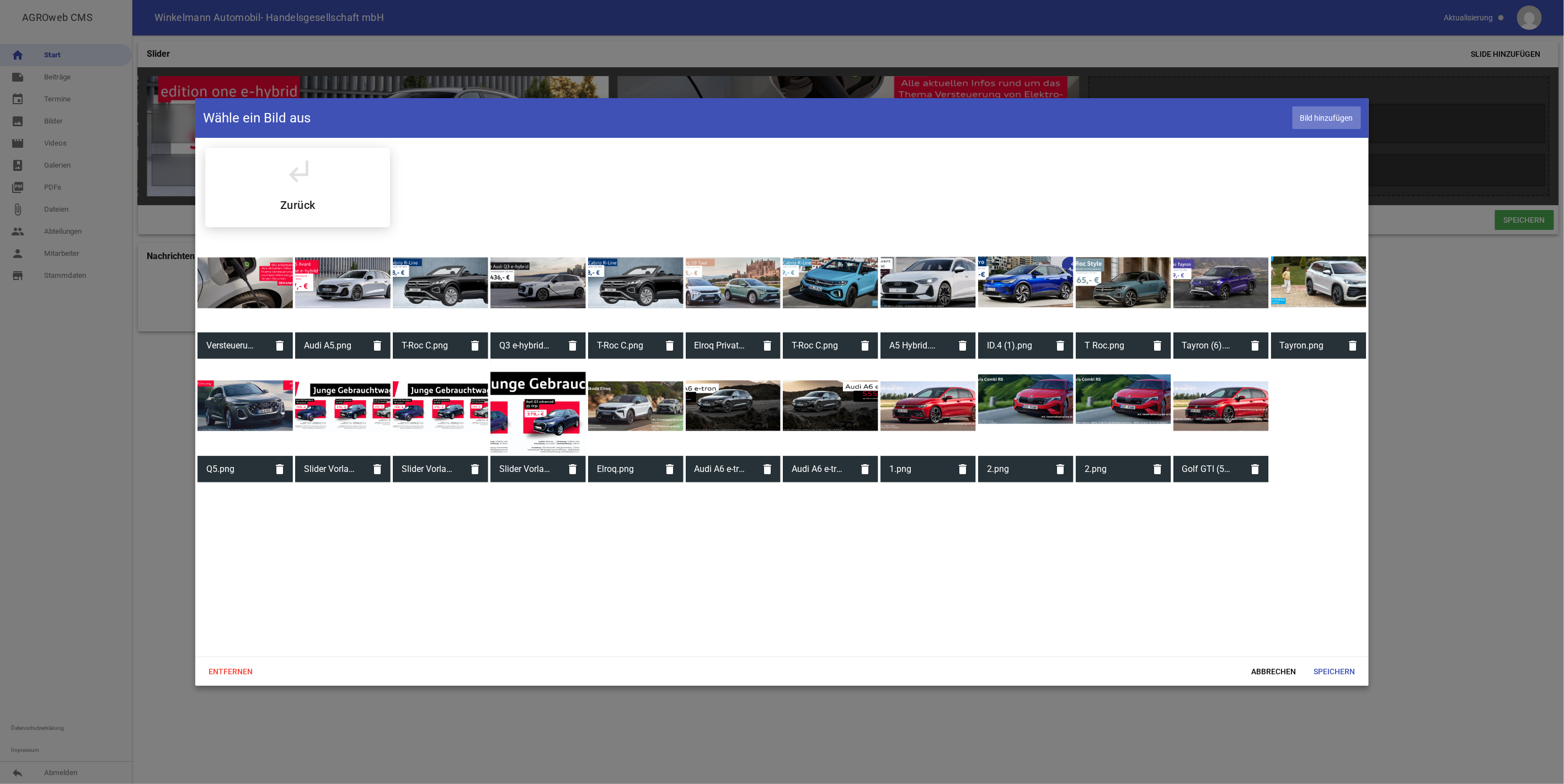
click at [1326, 114] on span "Bild hinzufügen" at bounding box center [1327, 117] width 69 height 22
click at [1319, 394] on div at bounding box center [1319, 408] width 95 height 95
click at [1339, 670] on span "Speichern" at bounding box center [1334, 671] width 59 height 20
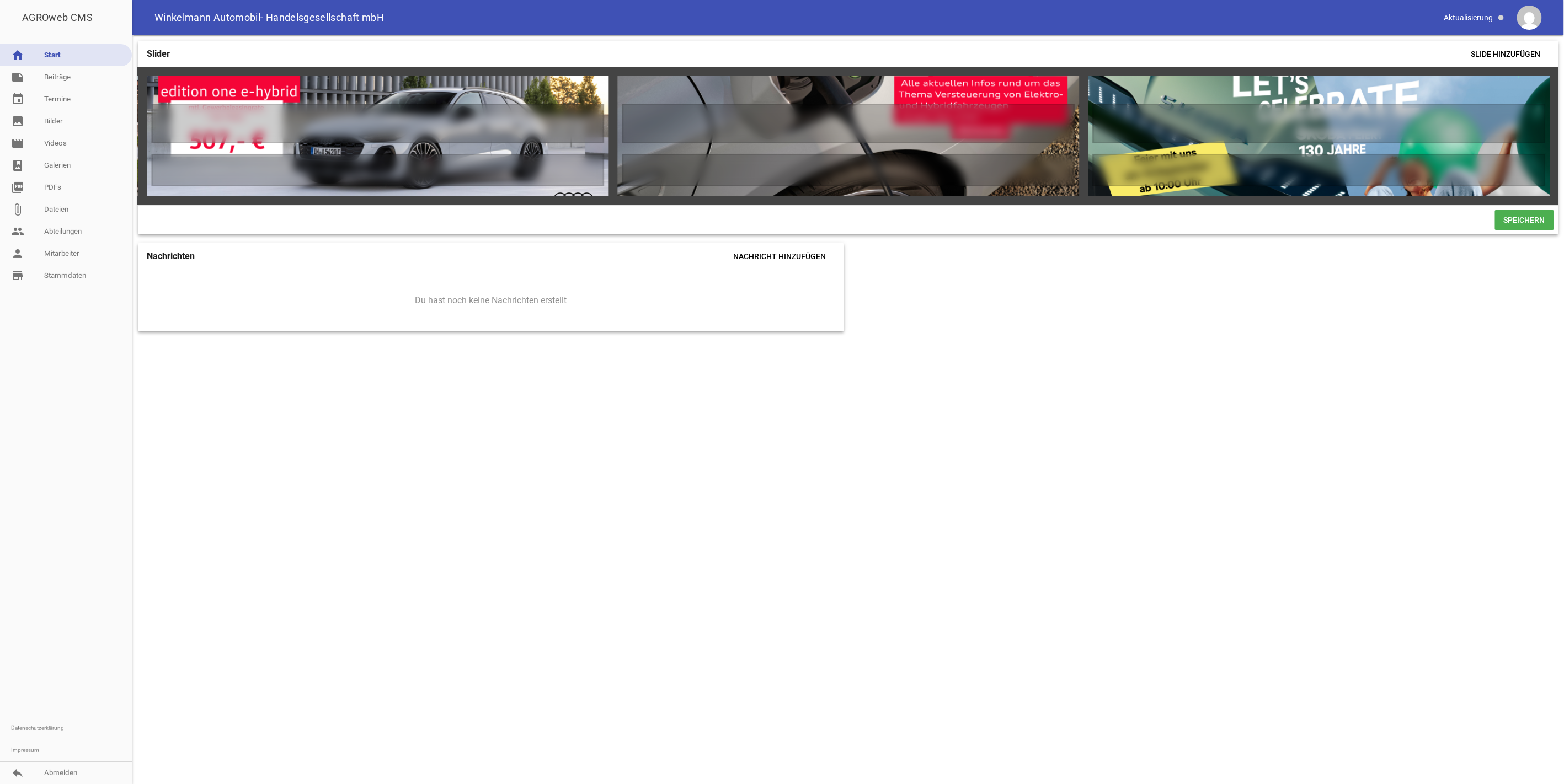
click at [1529, 222] on span "Speichern" at bounding box center [1524, 220] width 59 height 20
